Goal: Communication & Community: Answer question/provide support

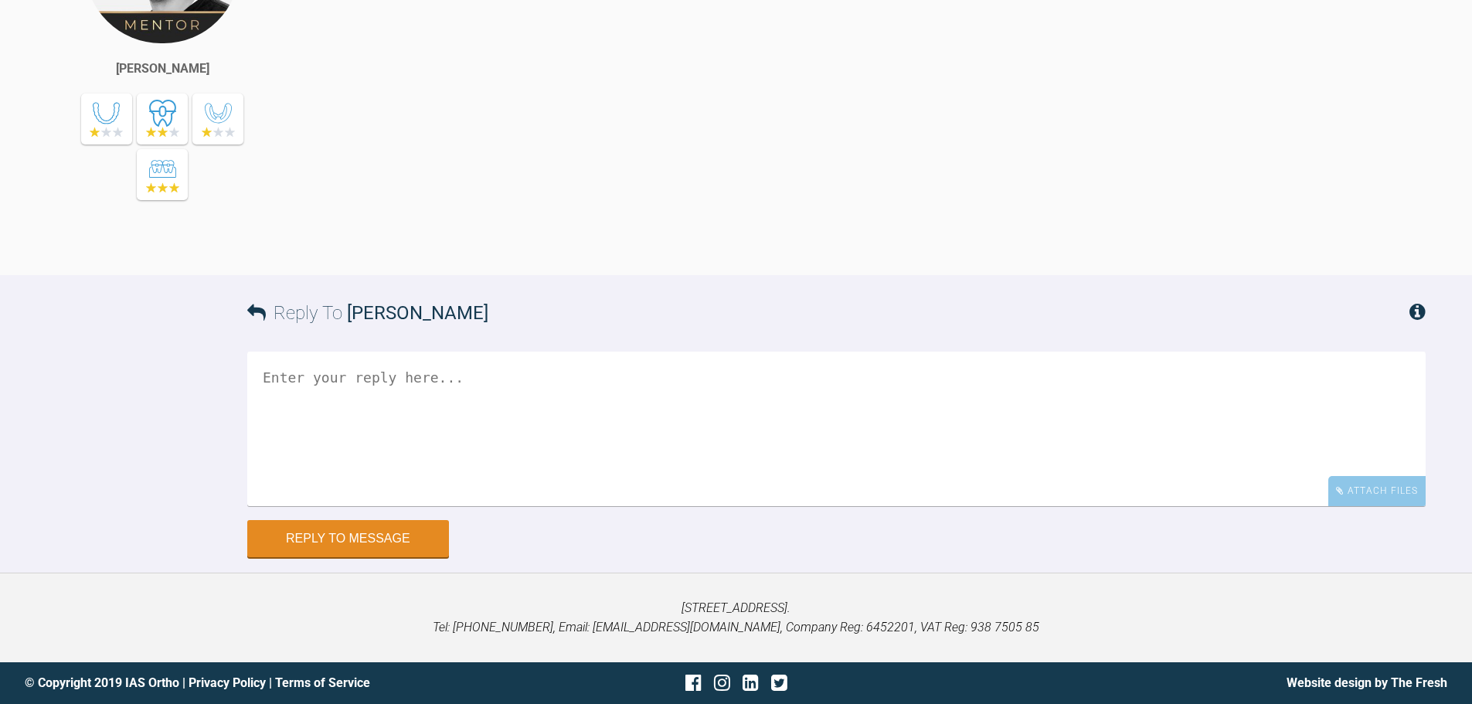
scroll to position [19309, 0]
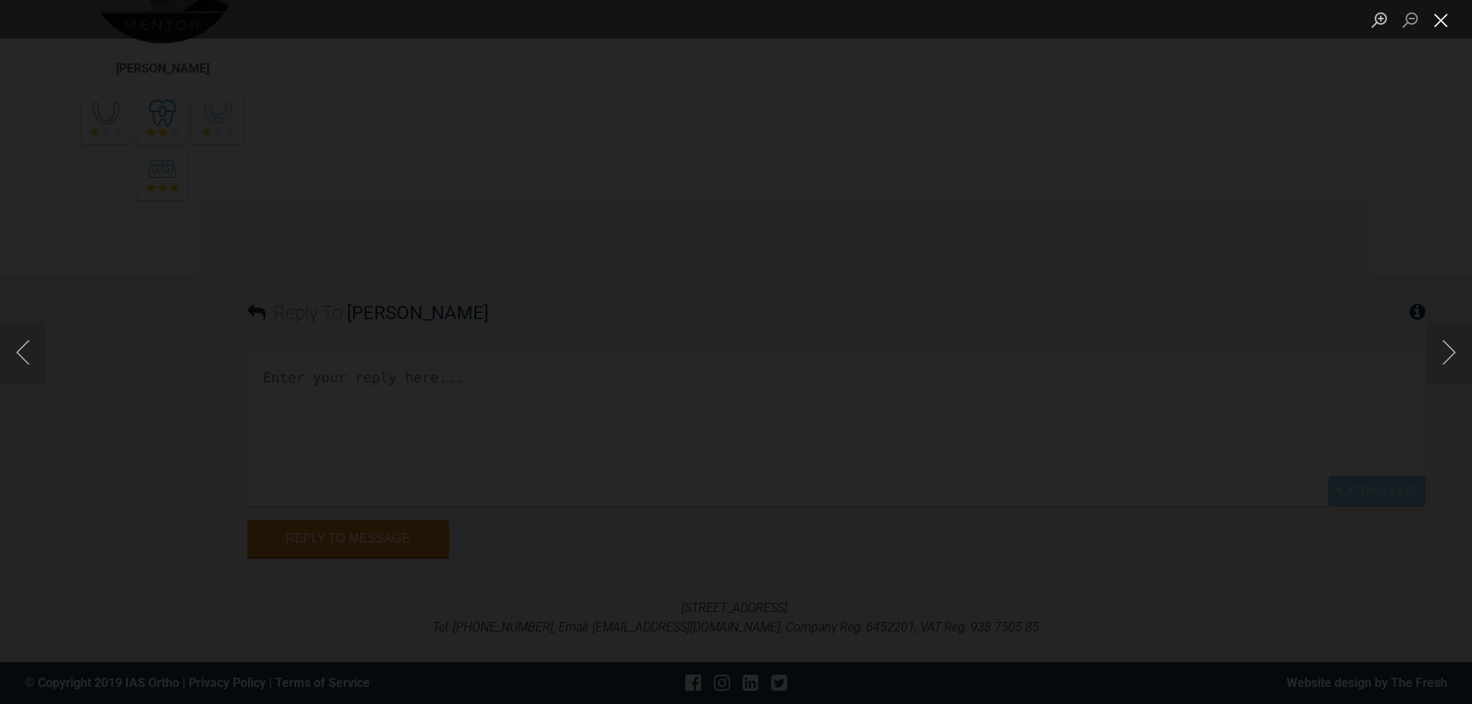
click at [1443, 19] on button "Close lightbox" at bounding box center [1440, 19] width 31 height 27
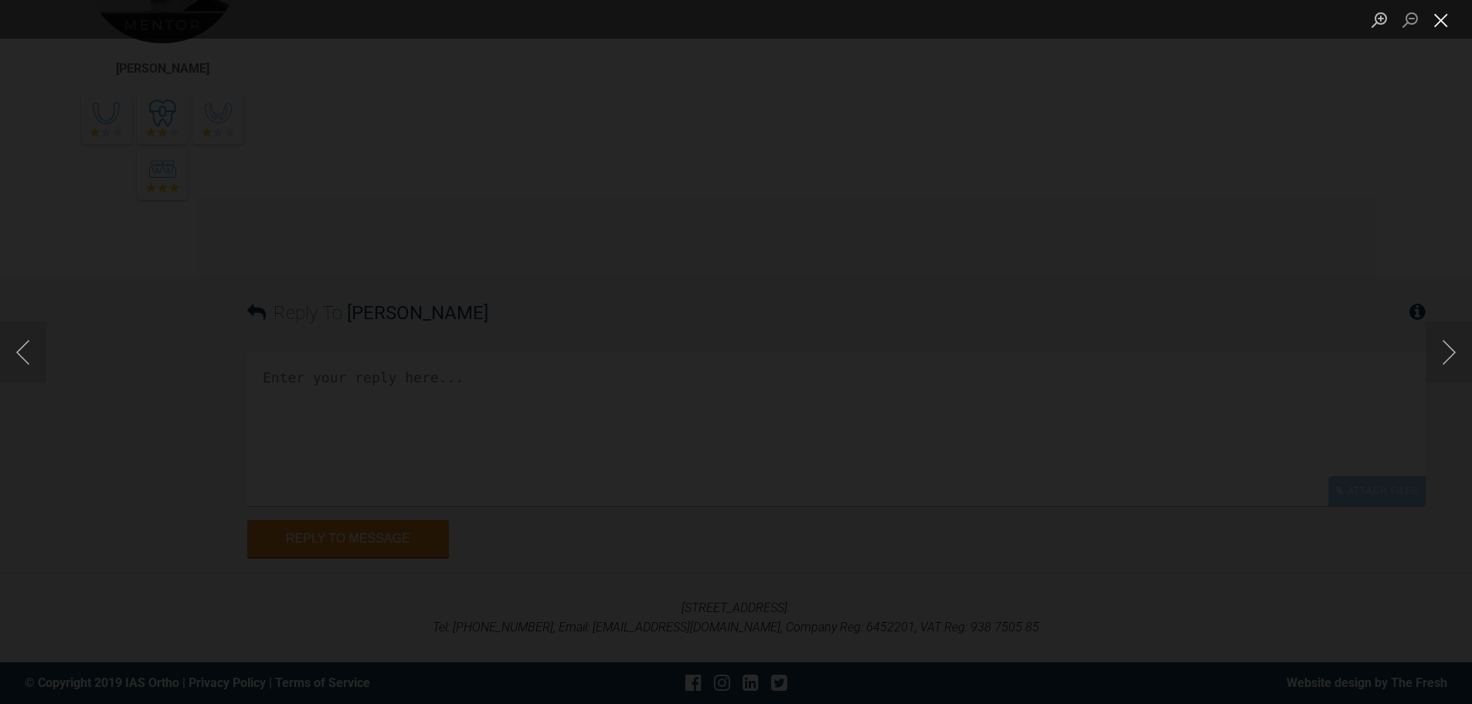
click at [1437, 18] on button "Close lightbox" at bounding box center [1440, 19] width 31 height 27
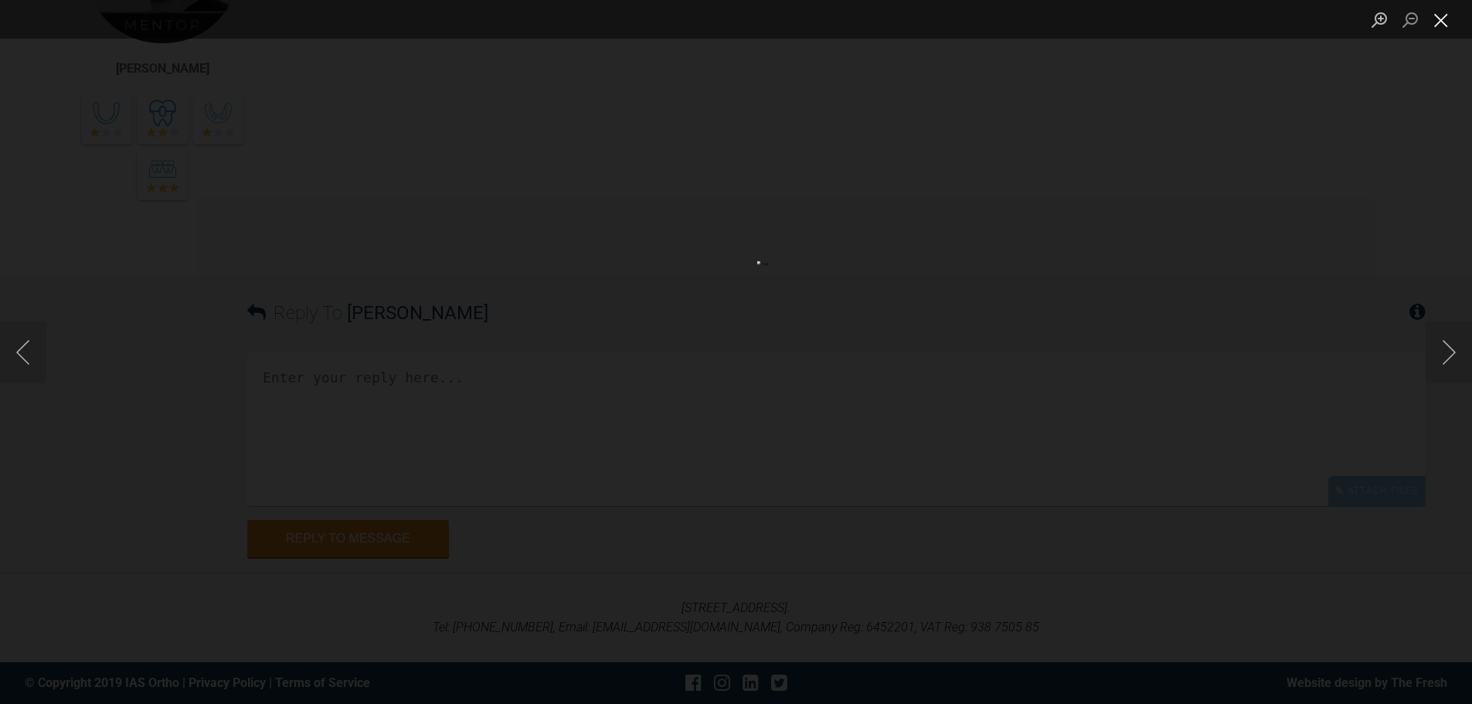
click at [1444, 19] on button "Close lightbox" at bounding box center [1440, 19] width 31 height 27
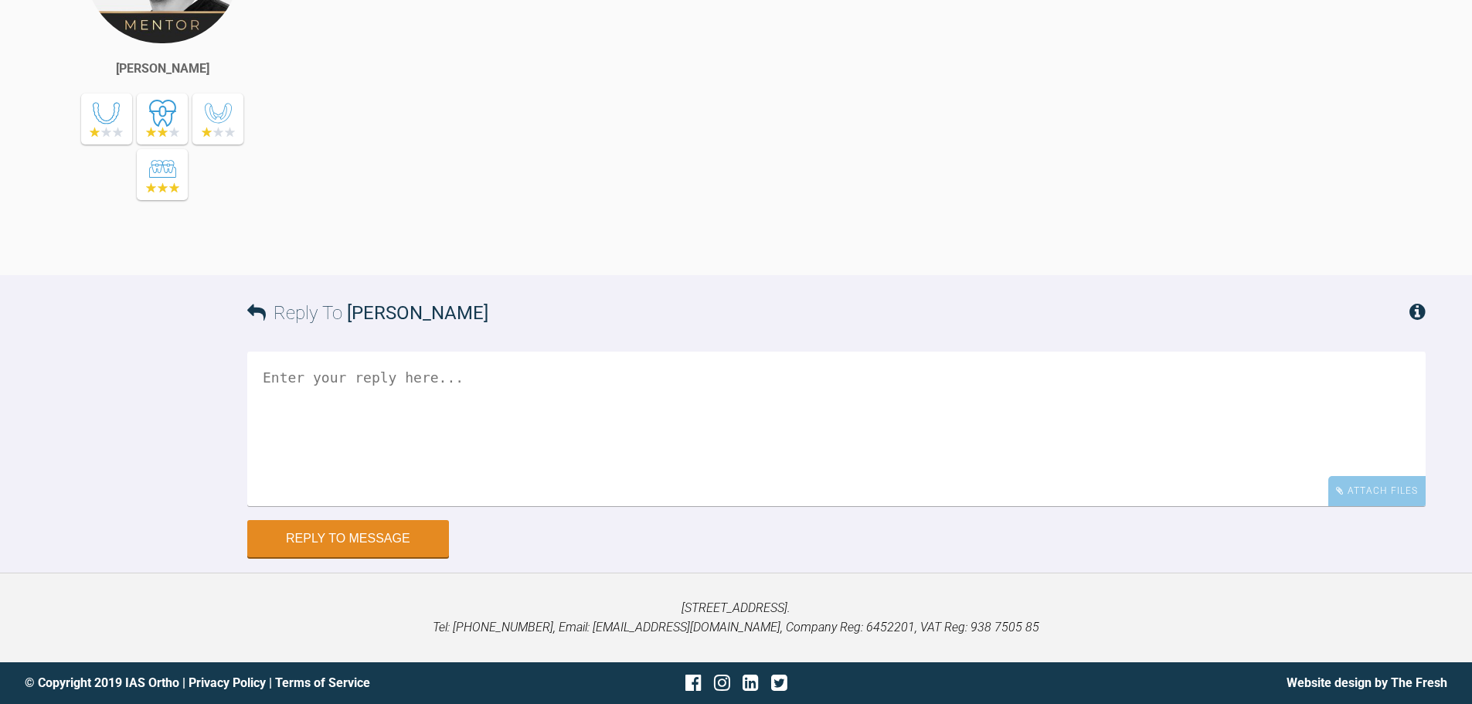
scroll to position [19927, 0]
click at [1364, 506] on div "Attach Files" at bounding box center [1376, 491] width 97 height 30
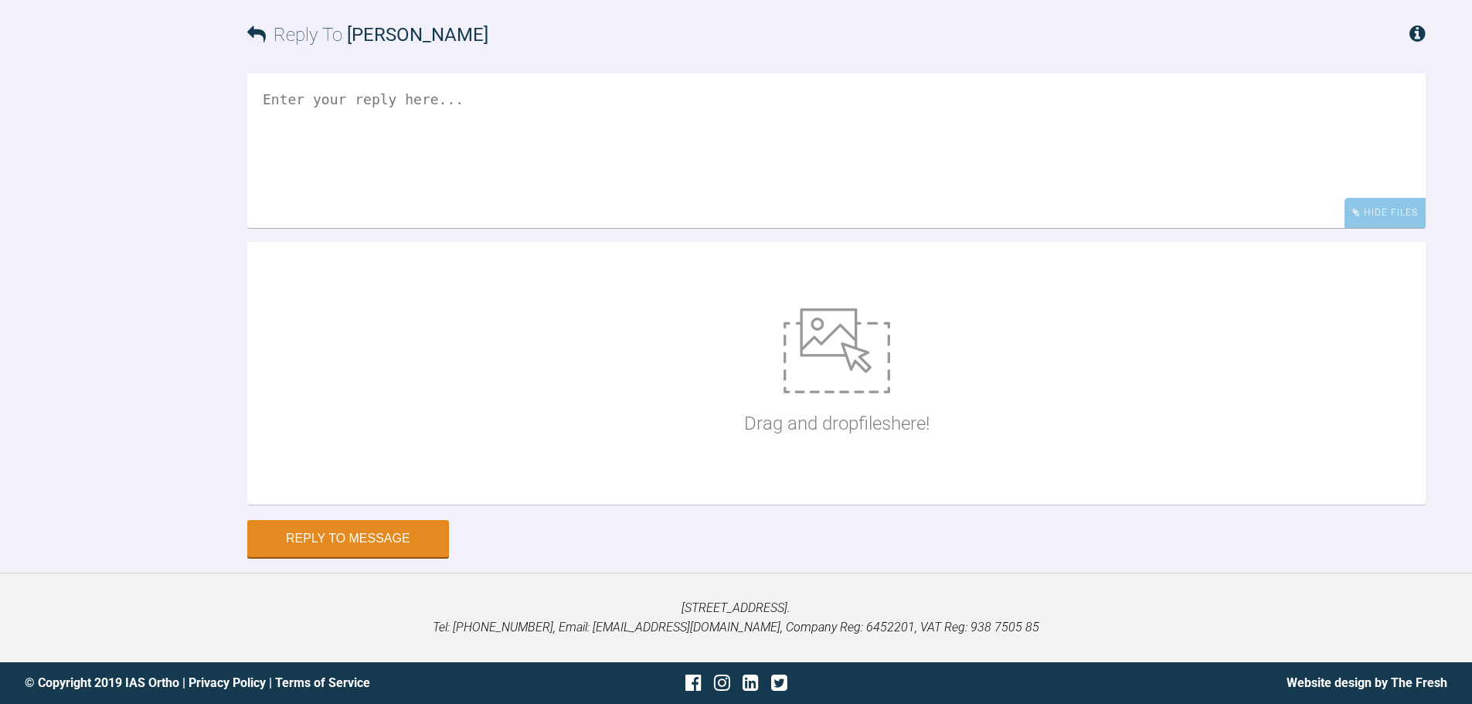
scroll to position [20312, 0]
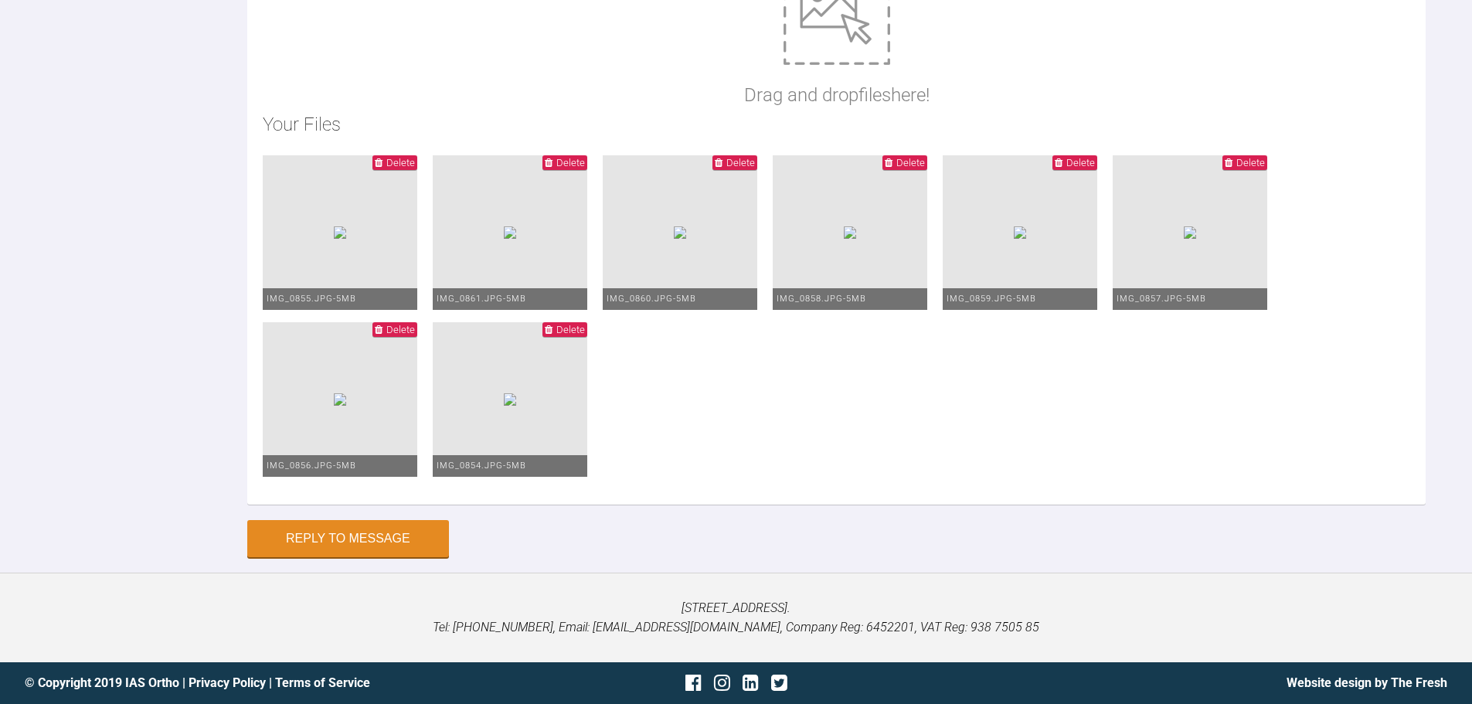
scroll to position [20589, 0]
type textarea "Hi Zaid, This is Jasmine today - the space LL4/6 appears to be better. We do no…"
click at [383, 525] on button "Reply to Message" at bounding box center [348, 539] width 202 height 37
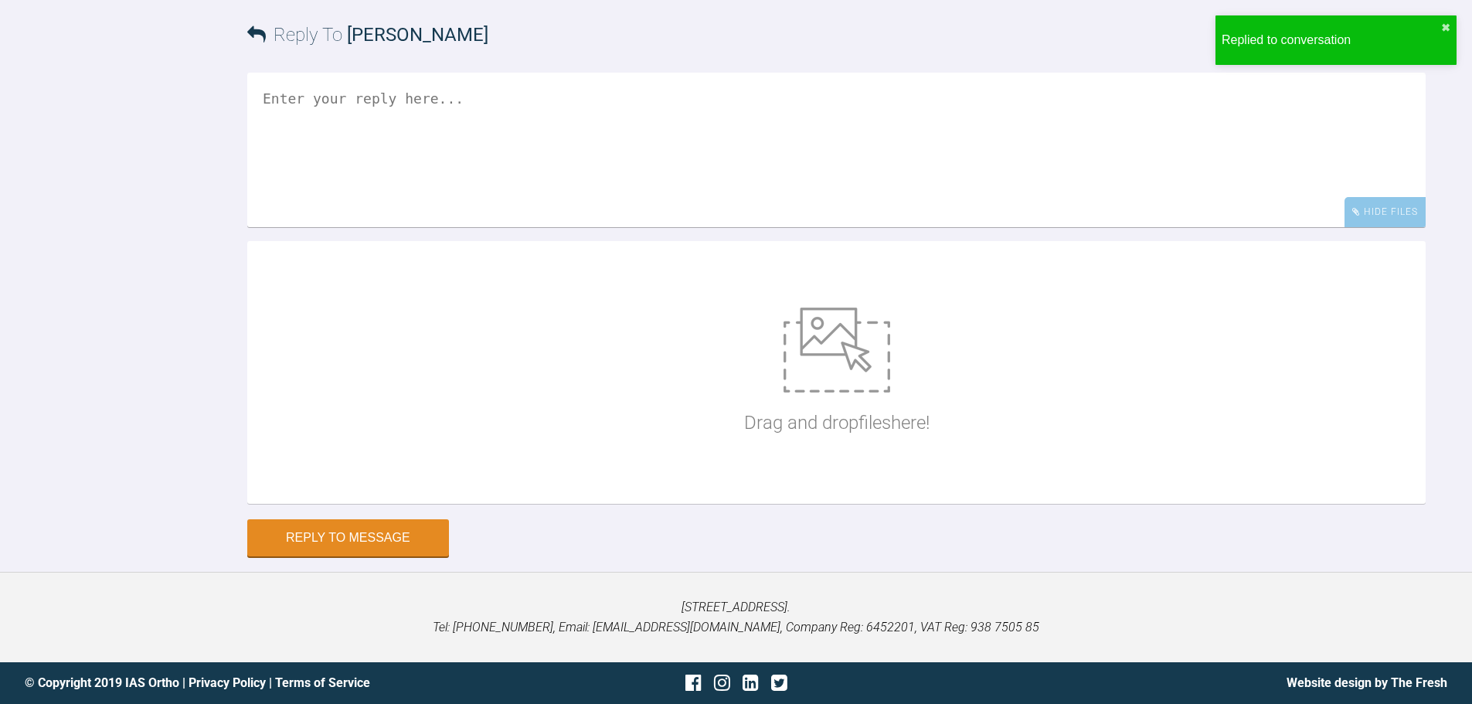
scroll to position [20549, 0]
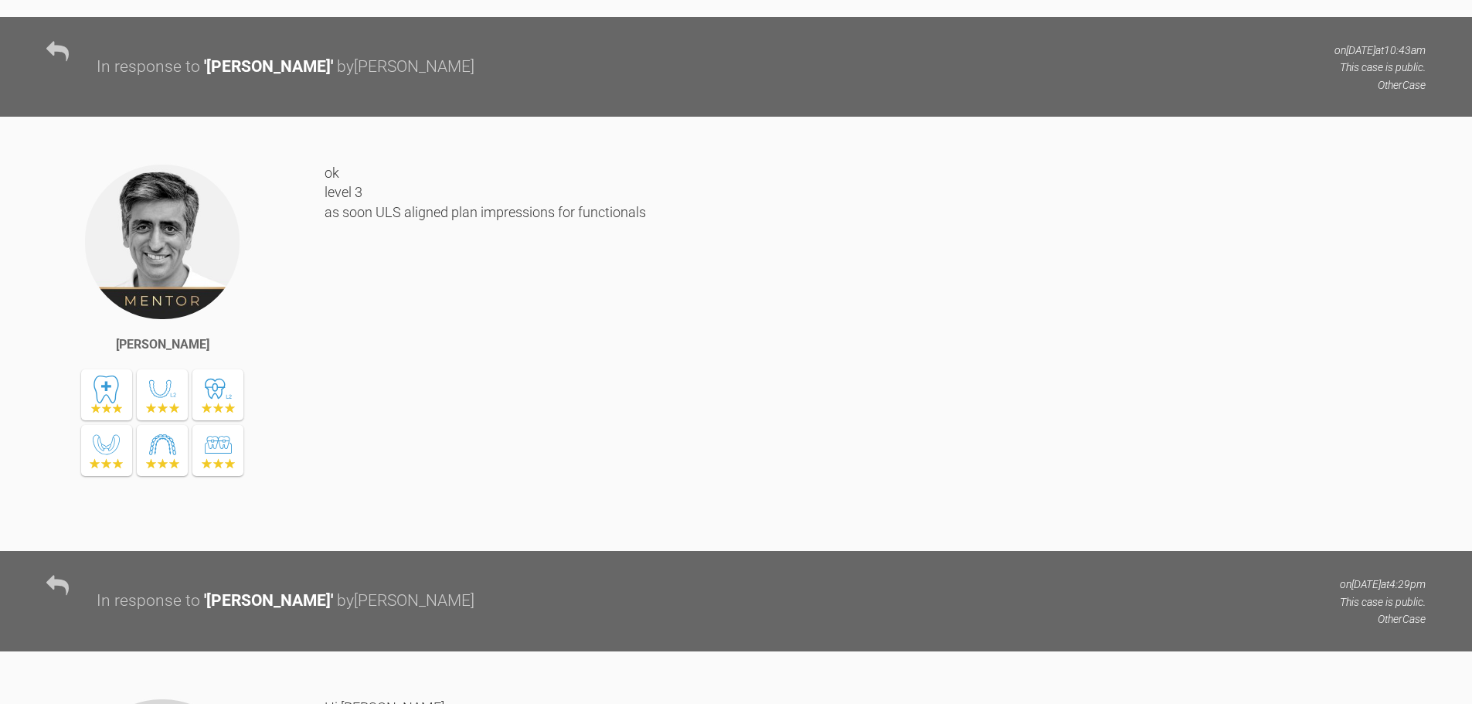
scroll to position [1822, 0]
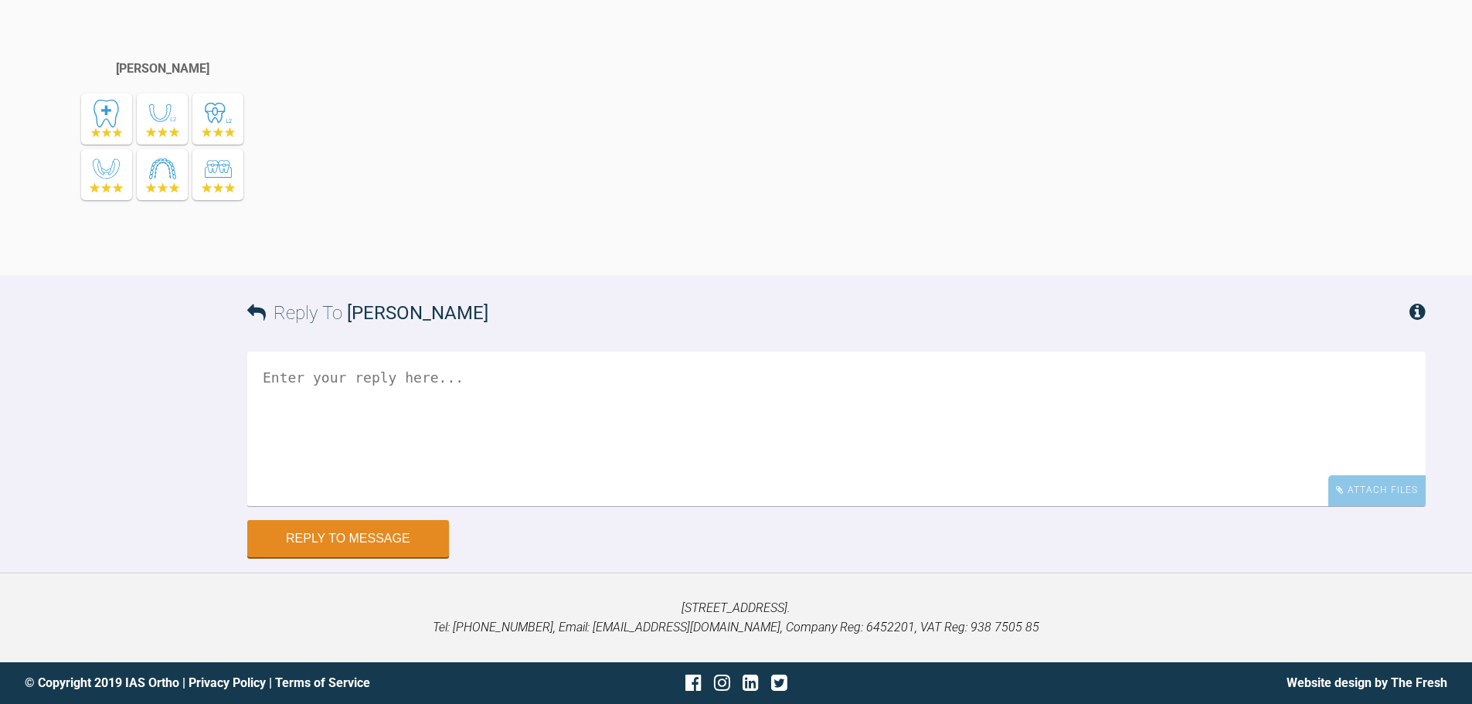
scroll to position [20968, 0]
